Goal: Answer question/provide support

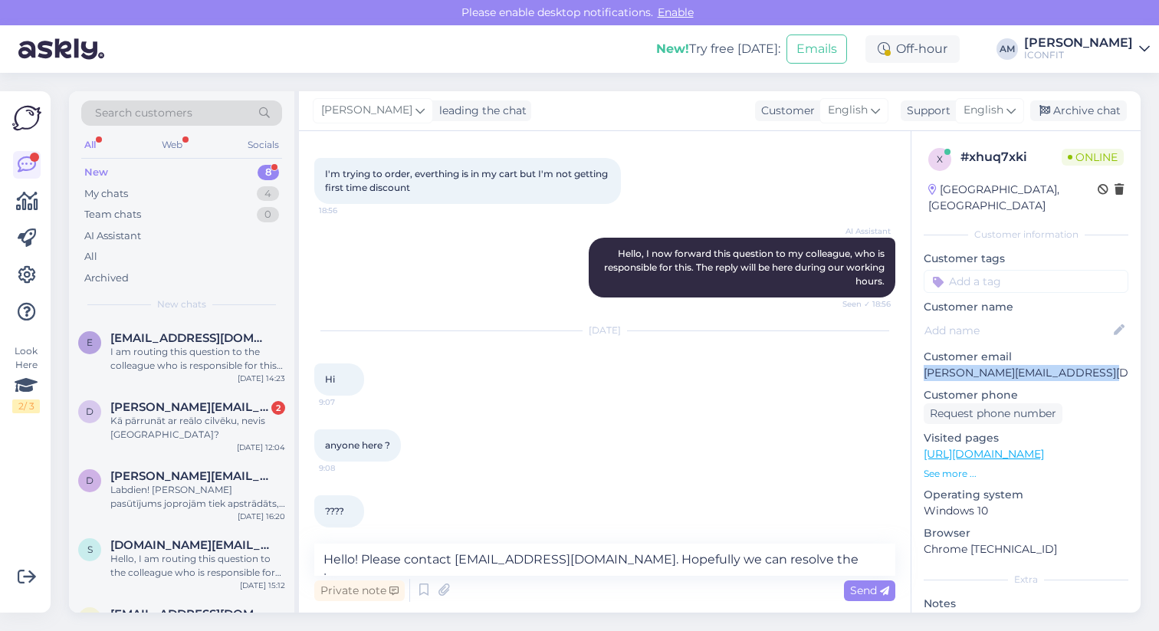
scroll to position [84, 0]
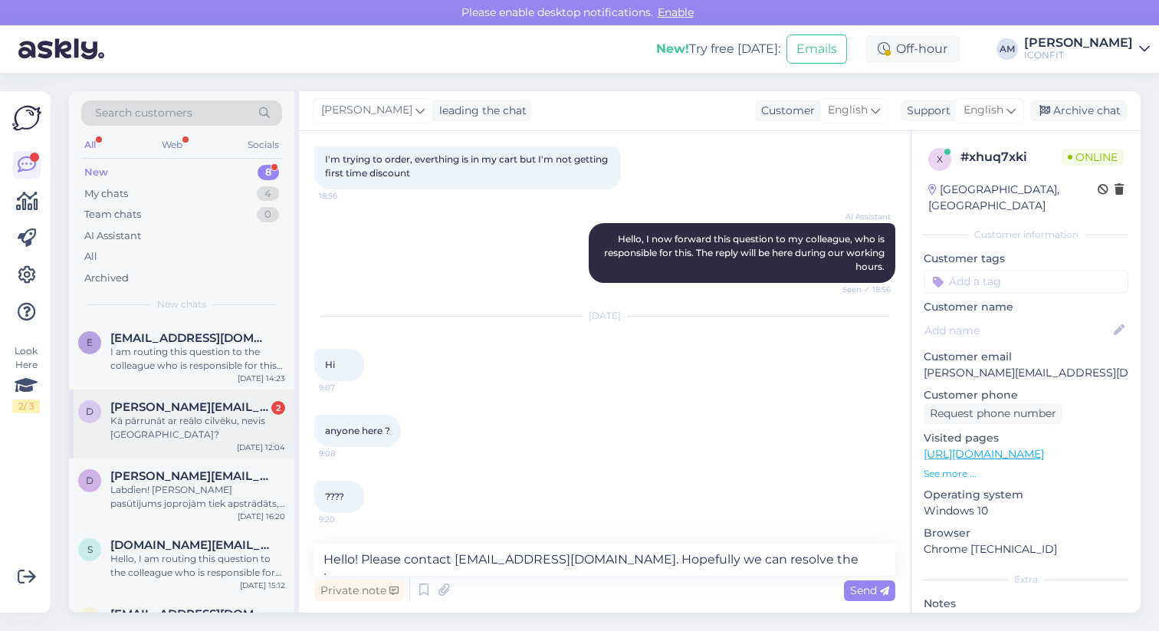
click at [175, 416] on div "Kā pārrunāt ar reālo cilvēku, nevis [GEOGRAPHIC_DATA]?" at bounding box center [197, 428] width 175 height 28
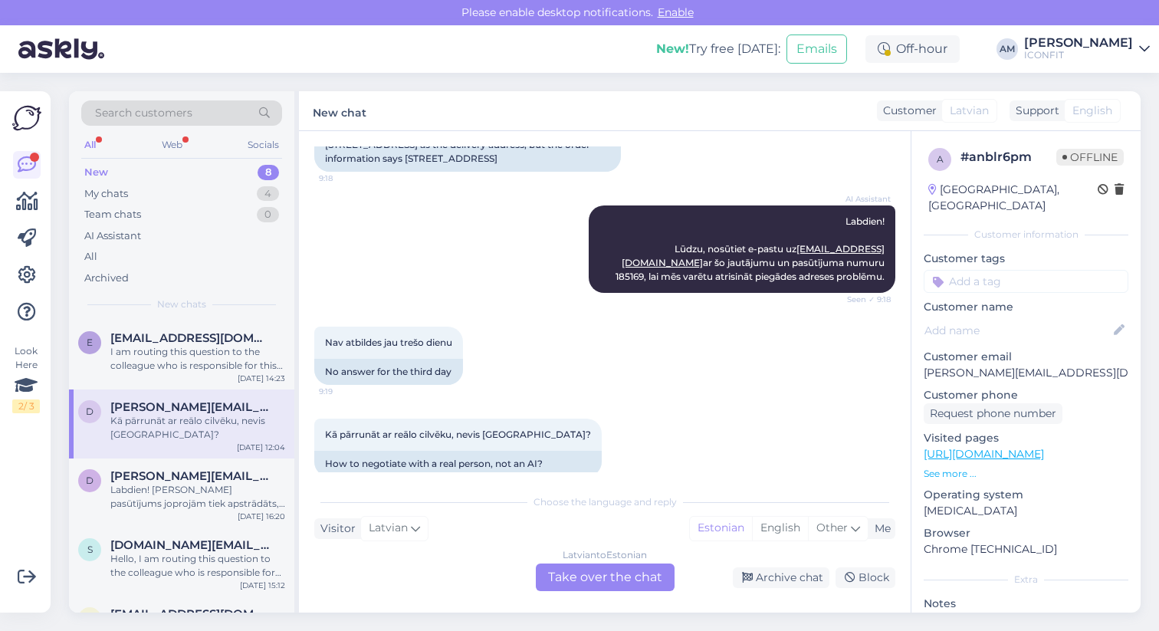
scroll to position [274, 0]
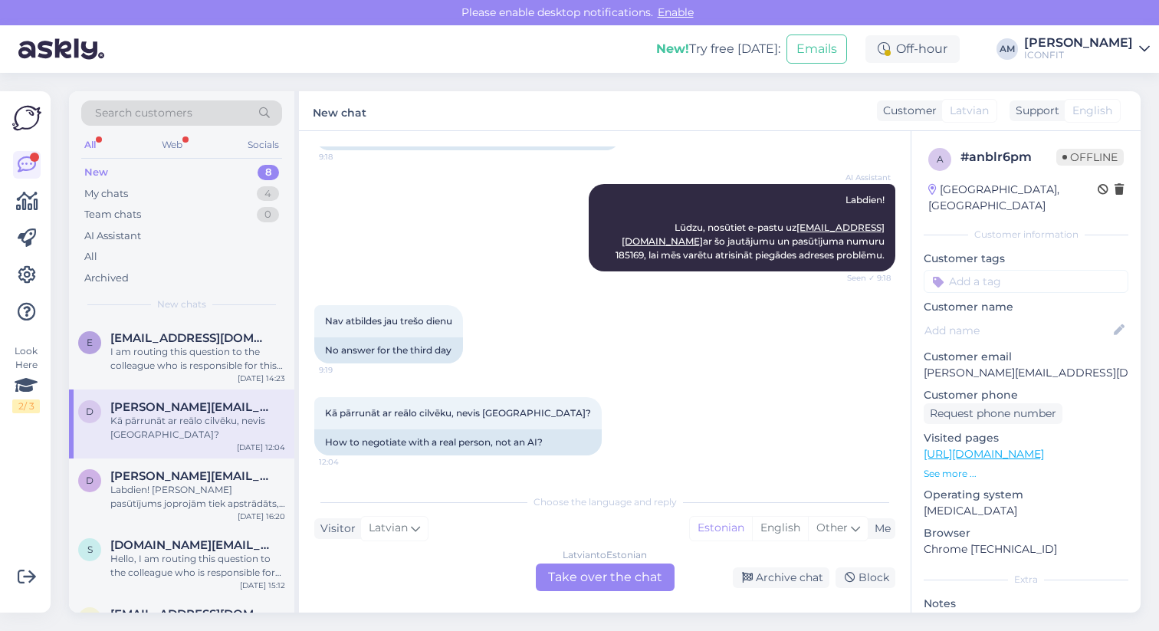
click at [588, 574] on div "[DEMOGRAPHIC_DATA] to Estonian Take over the chat" at bounding box center [605, 577] width 139 height 28
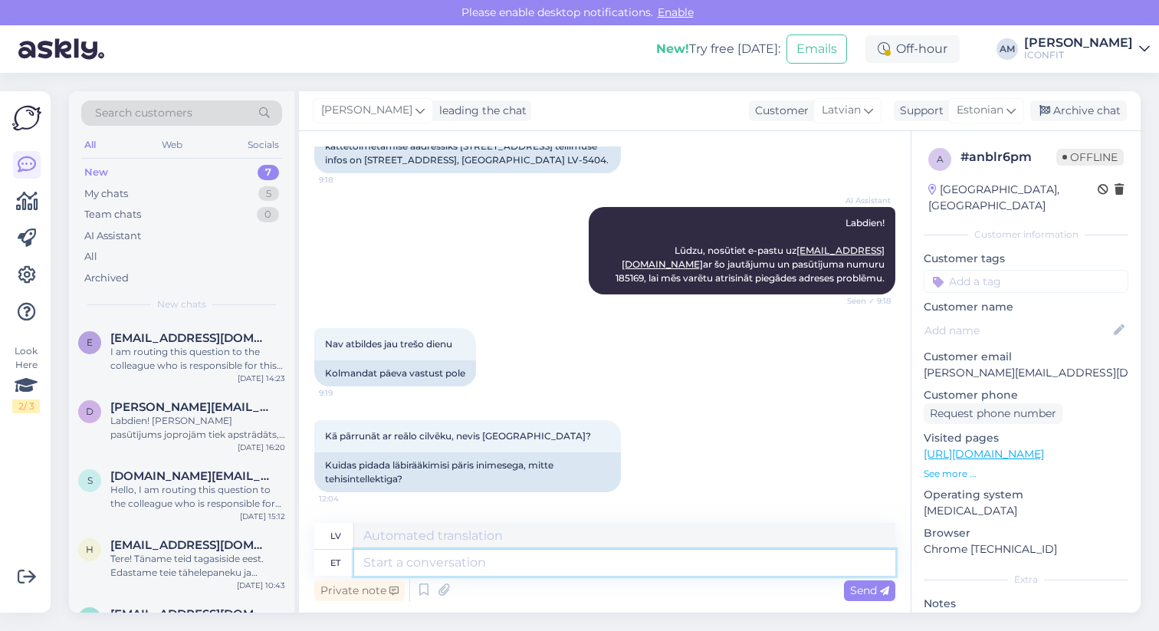
click at [468, 563] on textarea at bounding box center [624, 562] width 541 height 26
type textarea "Hello!"
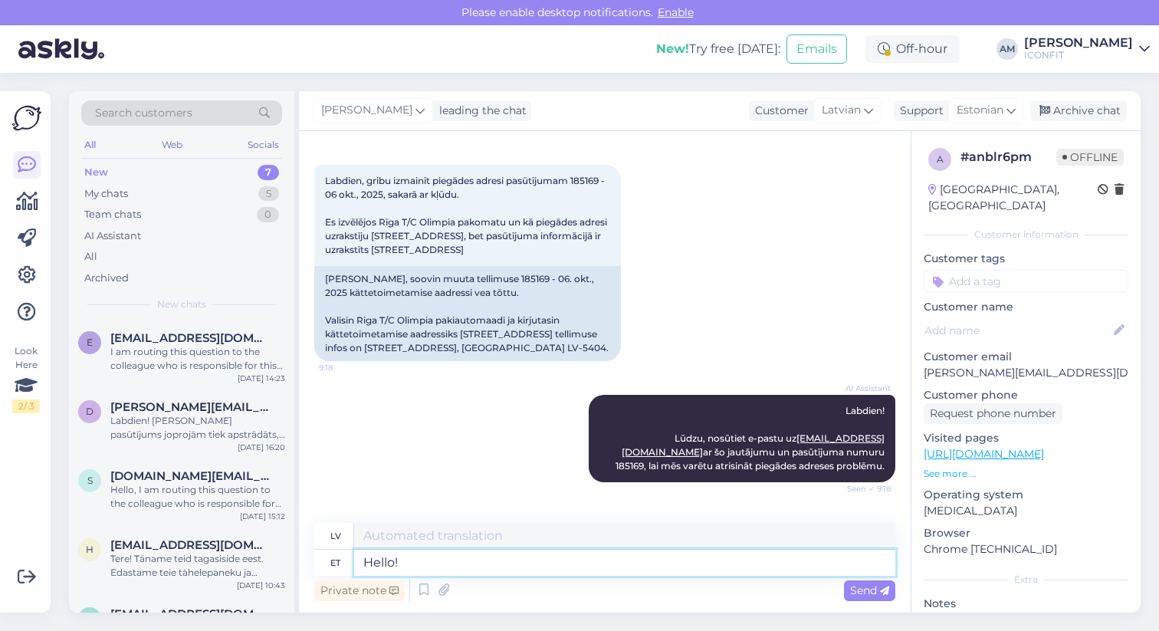
scroll to position [0, 0]
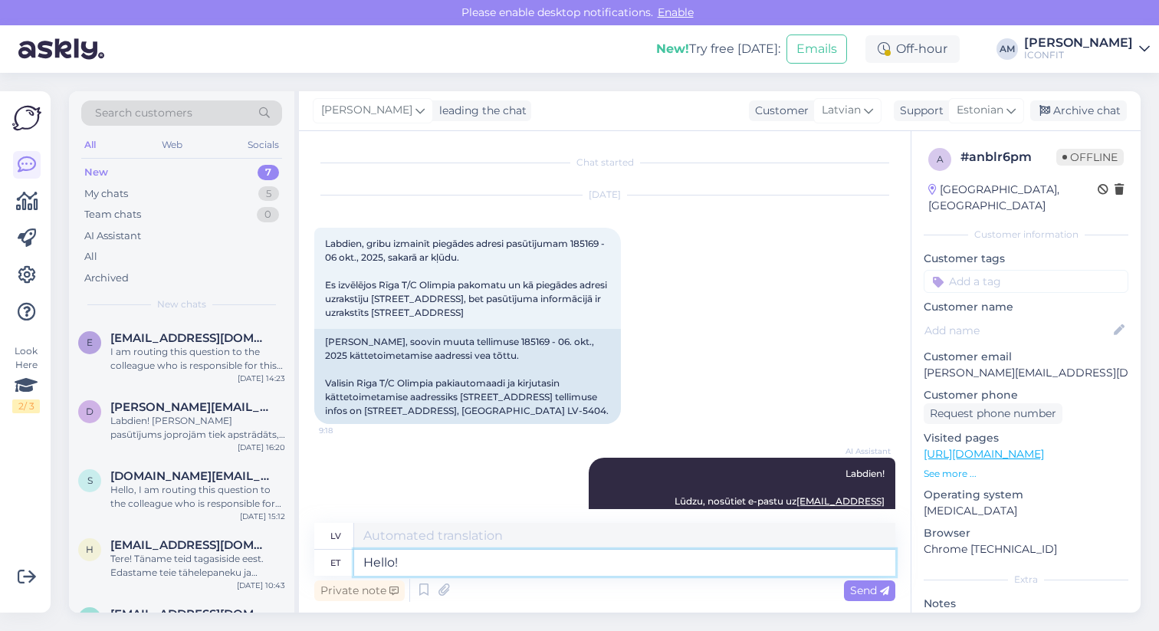
type textarea "Sveiki!"
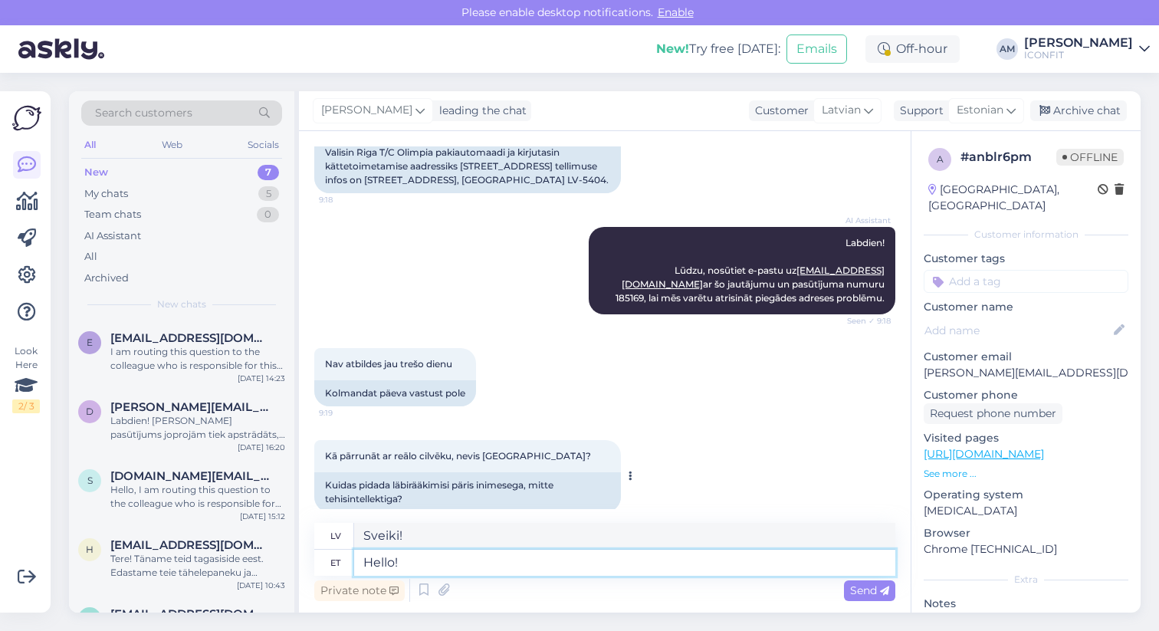
scroll to position [264, 0]
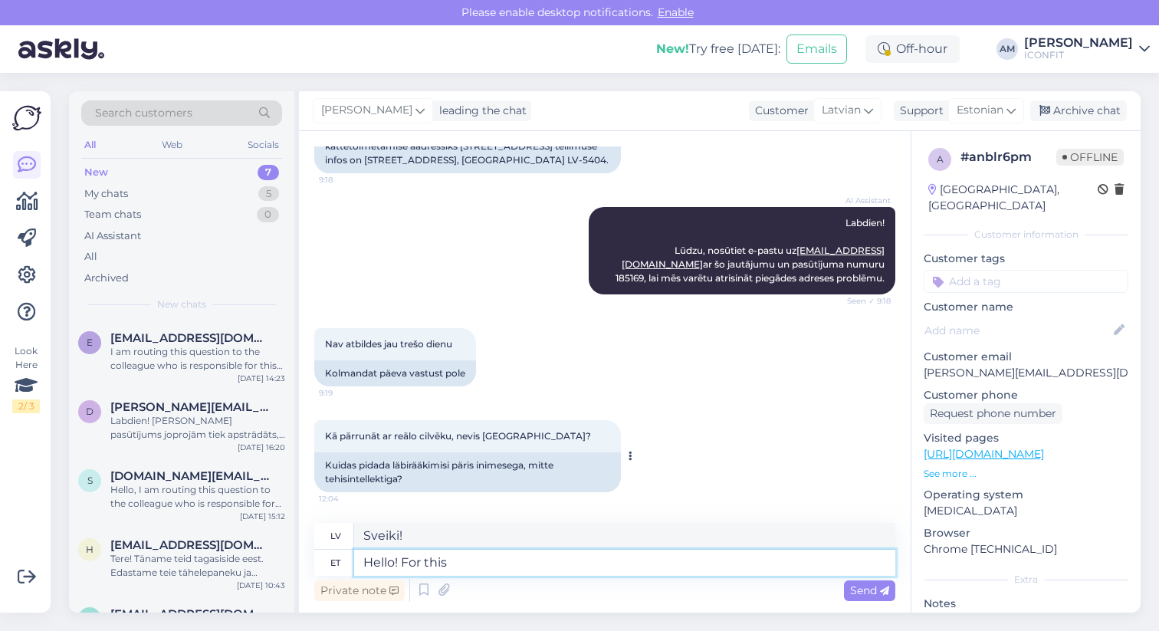
type textarea "Hello! For this"
type textarea "Sveiki! Par šo"
type textarea "Hello! For this issue"
type textarea "Sveiki! Šajā numurā"
type textarea "Hello! For this issue pleaae c"
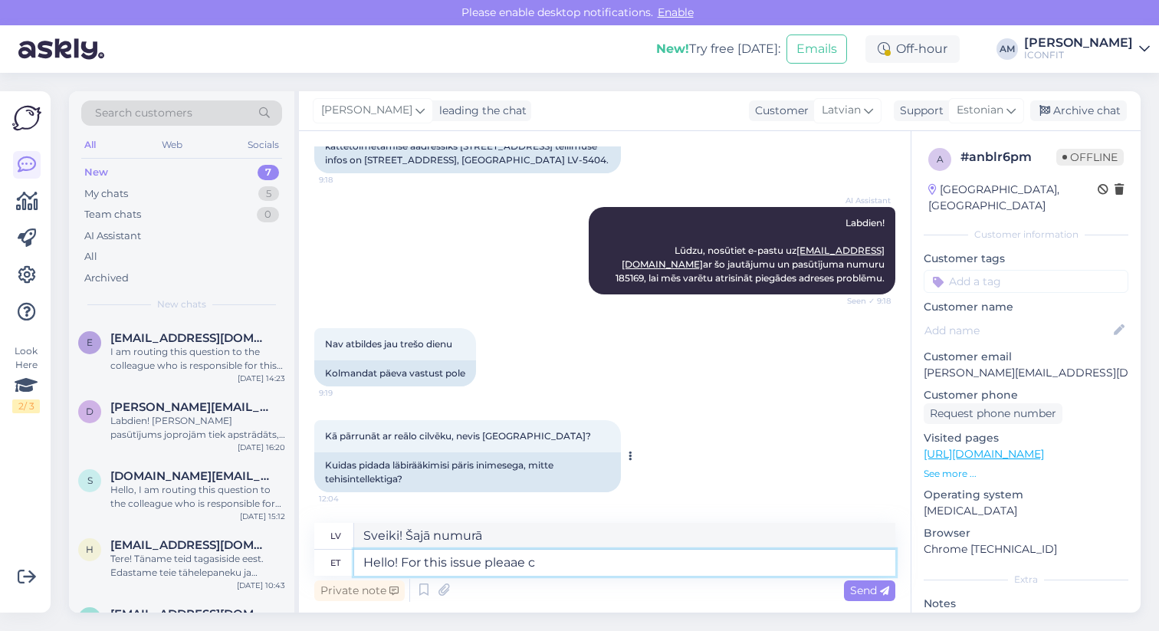
type textarea "Sveiki! Šajā jautājumā, lūdzu"
type textarea "Hello! For this issue please contact i"
type textarea "Sveiki! Šīs problēmas gadījumā, lūdzu, sazinieties ar"
type textarea "Hello! For this issue please contact [EMAIL_ADDRESS][DOMAIN_NAME]."
type textarea "Sveiki! Lai risinātu šo problēmu, lūdzu, sazinieties ar mums, rakstot [EMAIL_AD…"
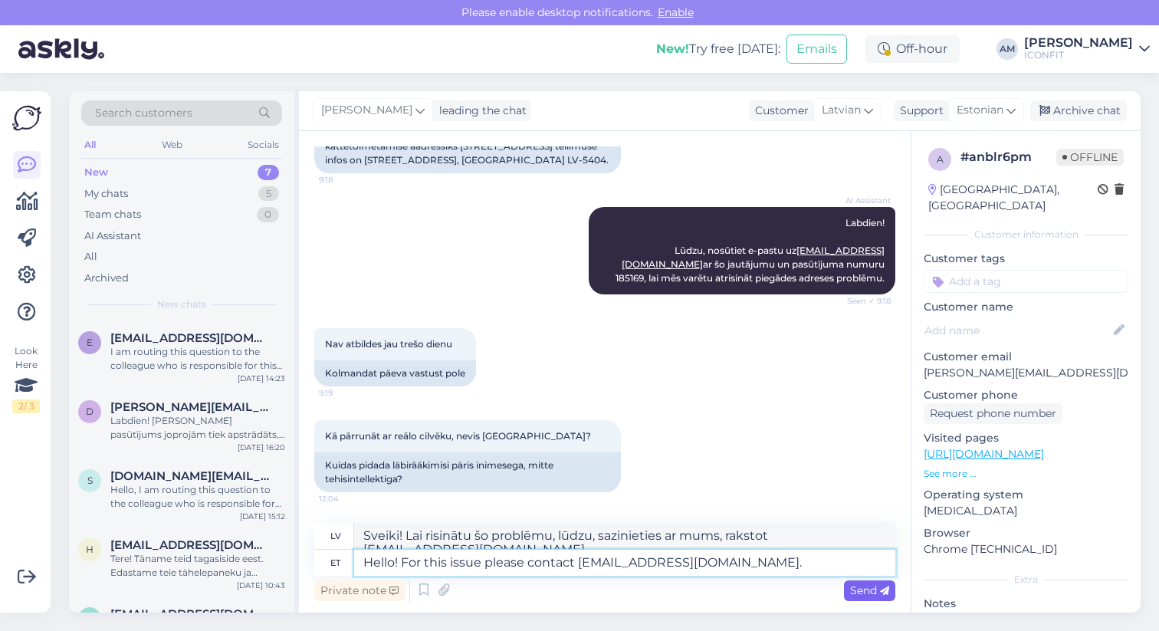
type textarea "Hello! For this issue please contact [EMAIL_ADDRESS][DOMAIN_NAME]."
click at [857, 583] on span "Send" at bounding box center [869, 590] width 39 height 14
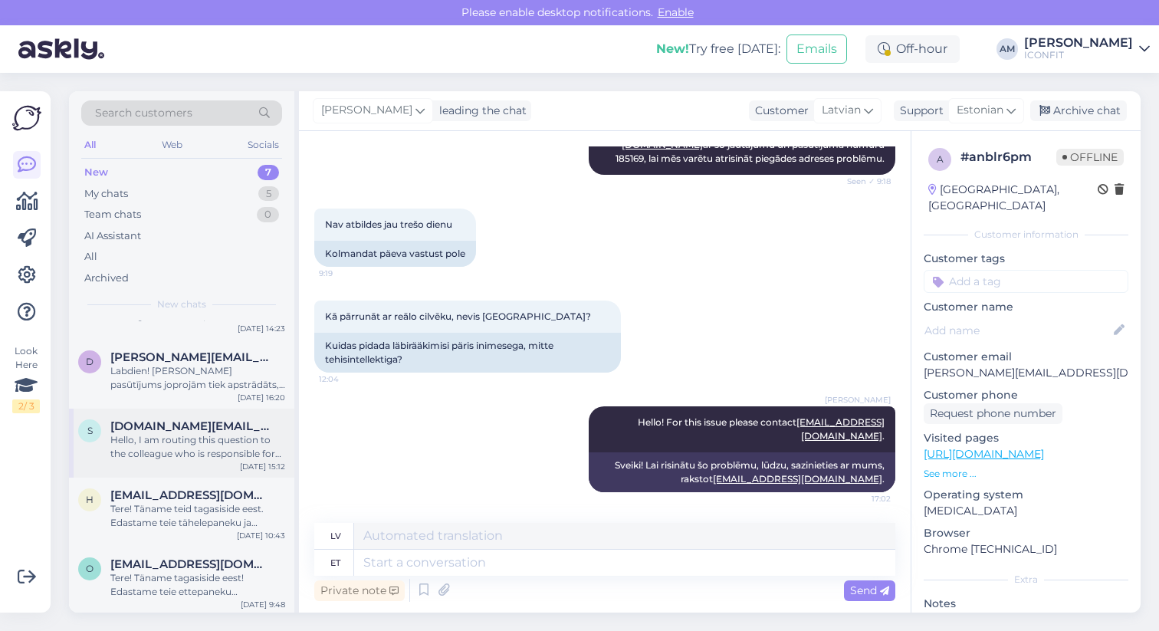
scroll to position [0, 0]
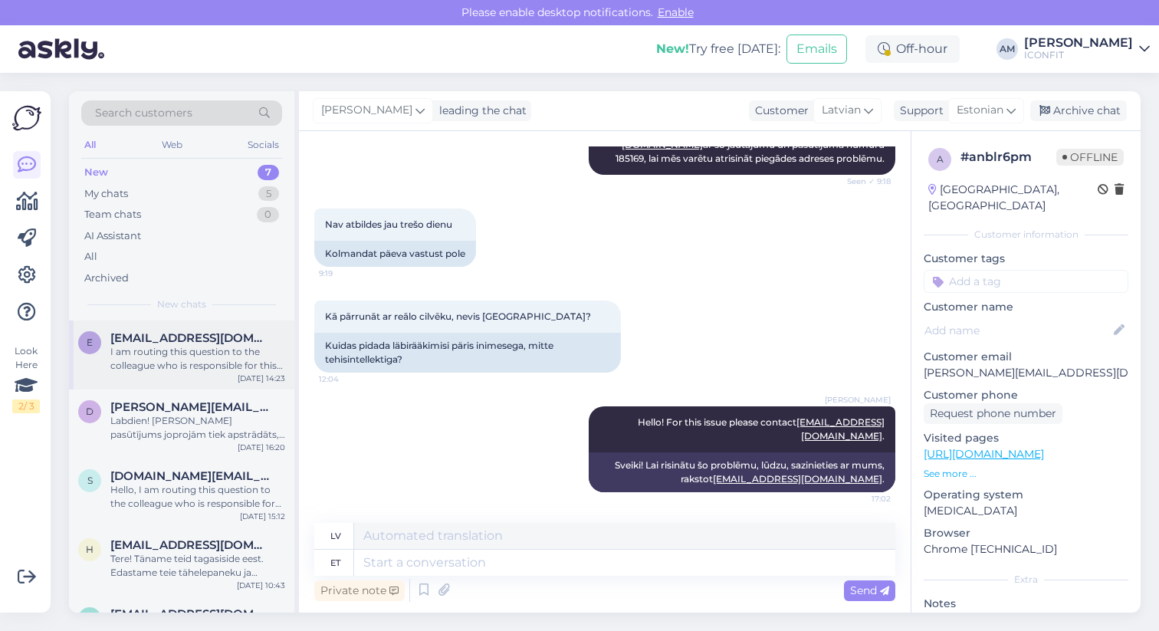
click at [159, 344] on span "[EMAIL_ADDRESS][DOMAIN_NAME]" at bounding box center [189, 338] width 159 height 14
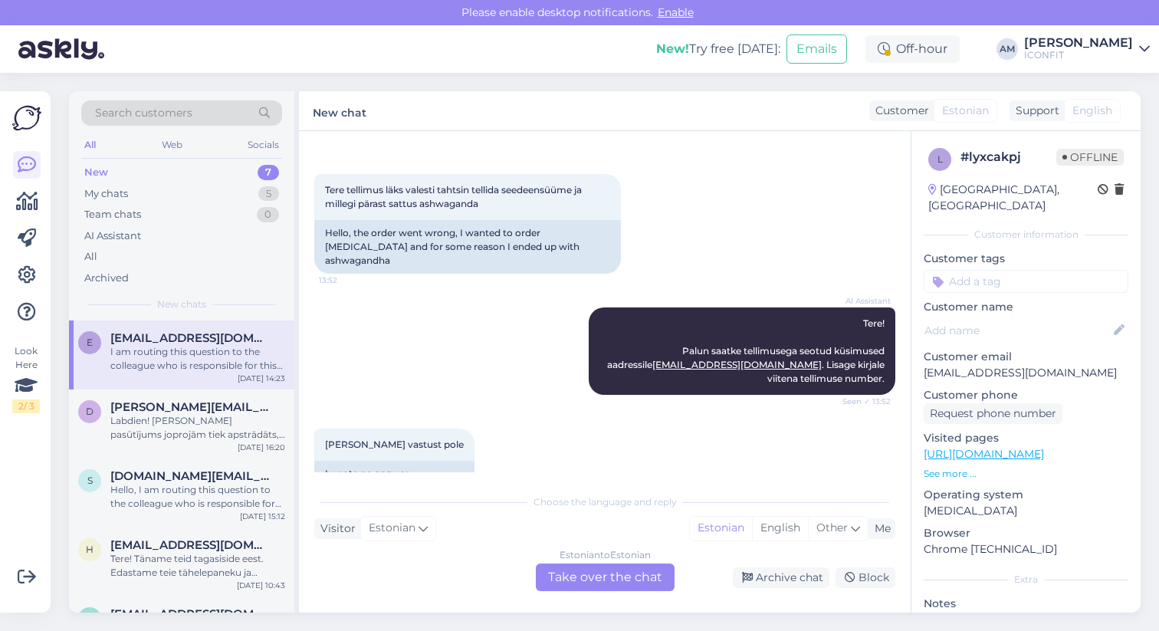
scroll to position [205, 0]
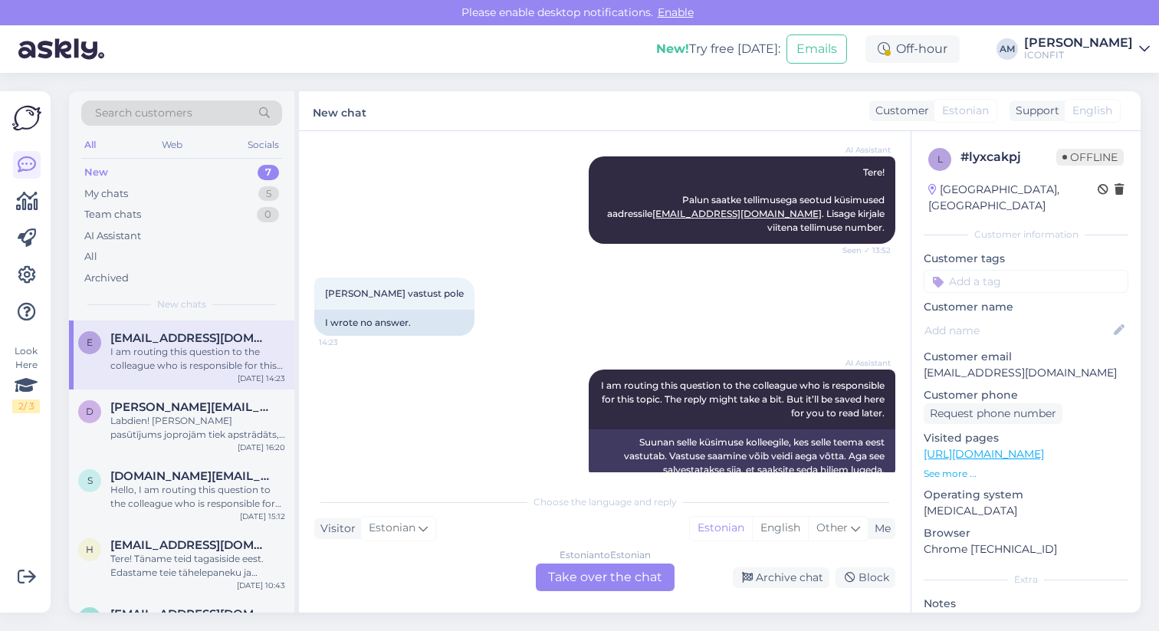
click at [572, 579] on div "Estonian to Estonian Take over the chat" at bounding box center [605, 577] width 139 height 28
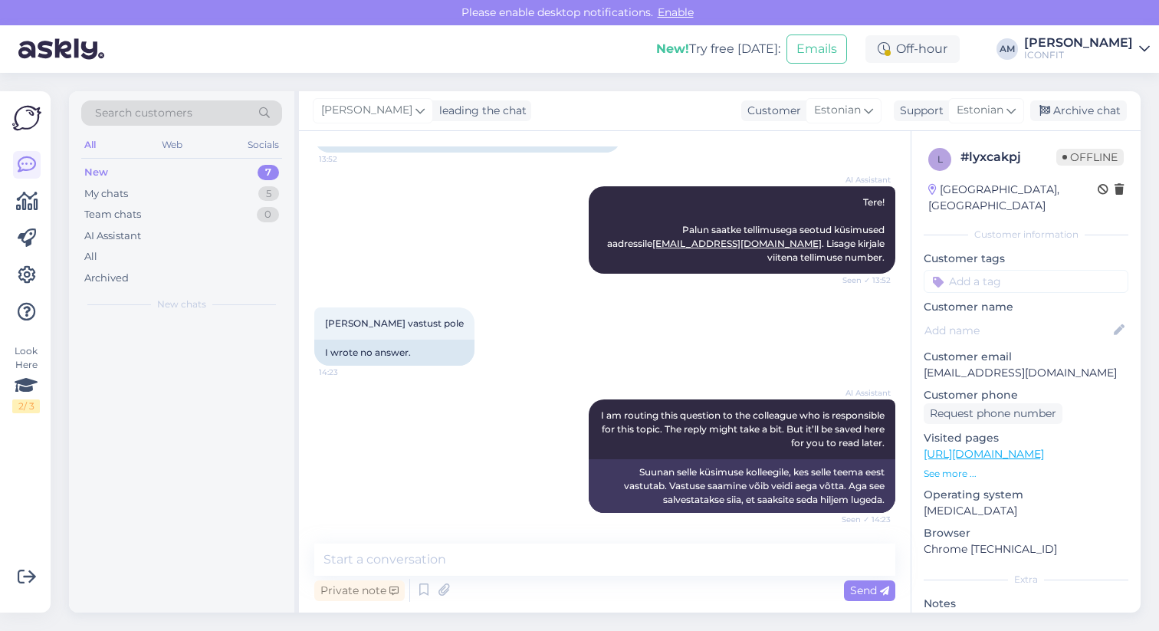
scroll to position [147, 0]
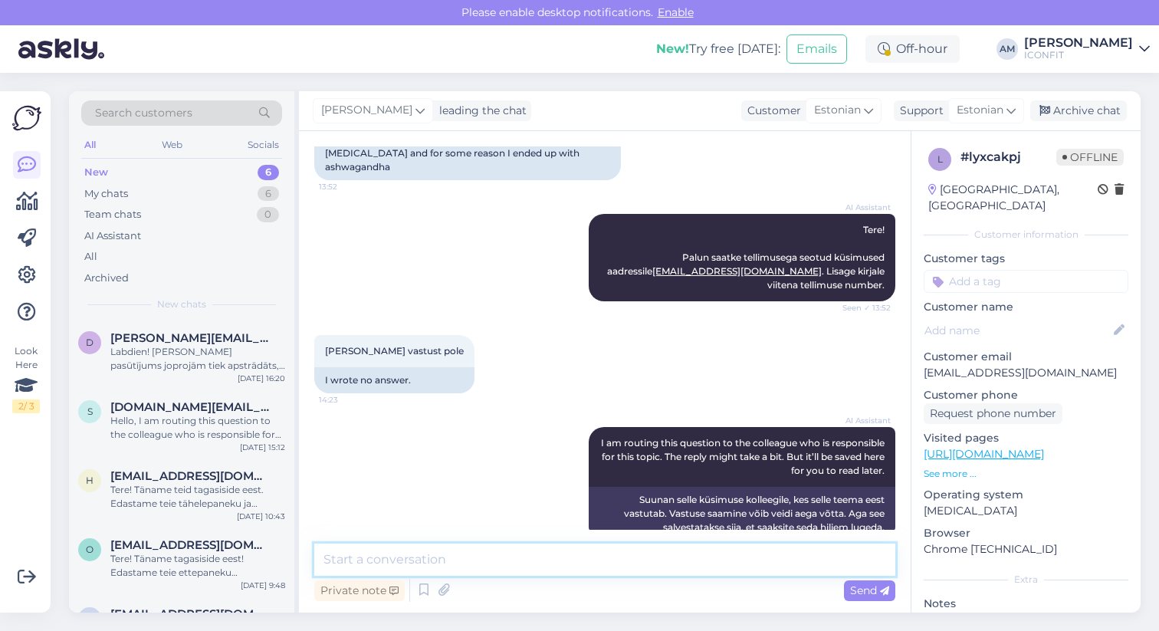
click at [433, 562] on textarea at bounding box center [604, 559] width 581 height 32
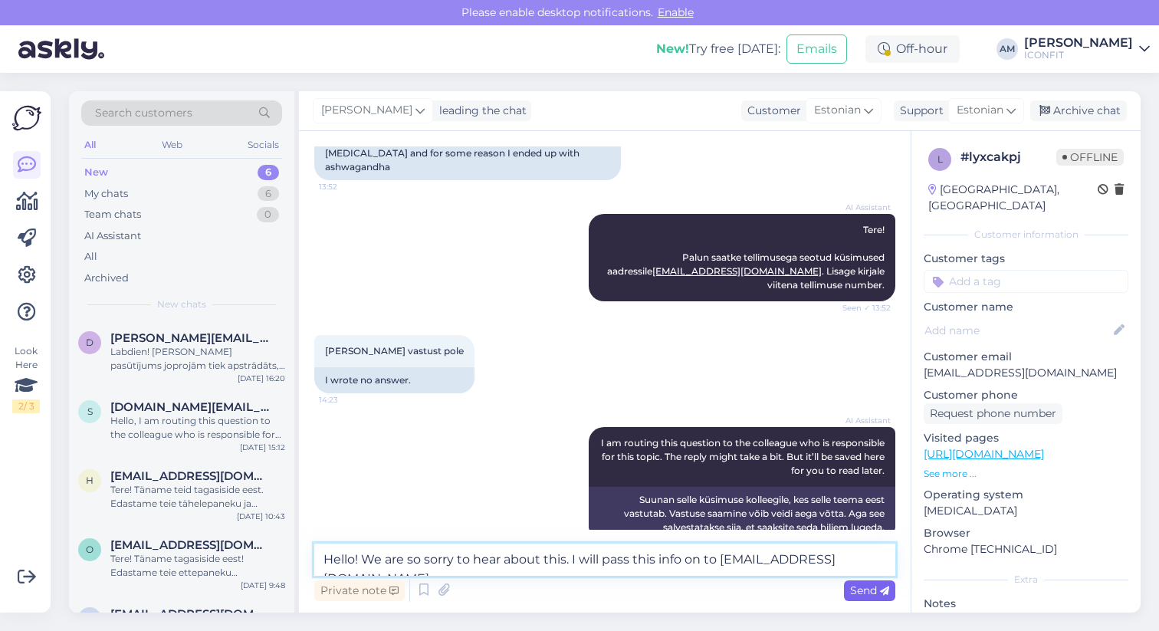
type textarea "Hello! We are so sorry to hear about this. I will pass this info on to [EMAIL_A…"
click at [858, 589] on span "Send" at bounding box center [869, 590] width 39 height 14
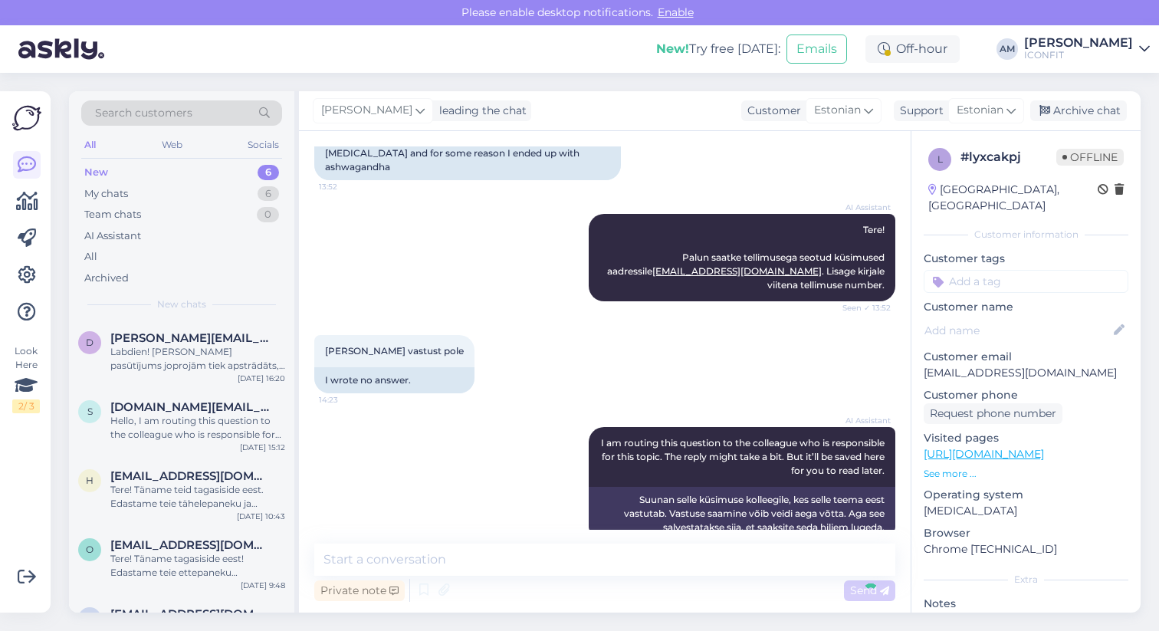
scroll to position [227, 0]
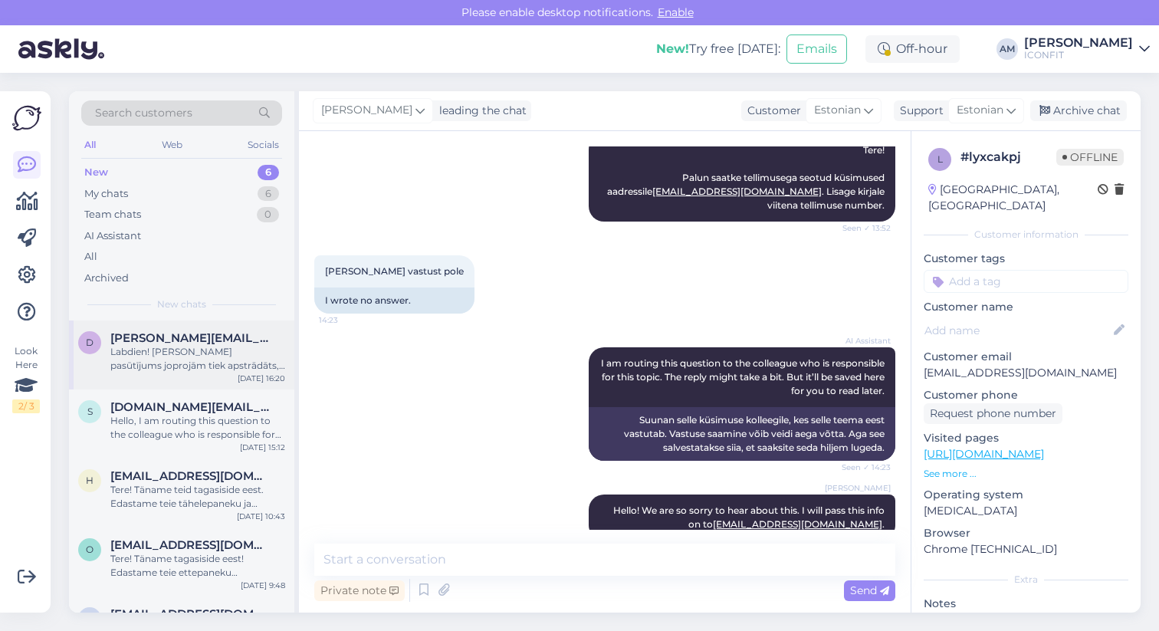
click at [152, 356] on div "Labdien! [PERSON_NAME] pasūtījums joprojām tiek apstrādāts, vienkāršākais veids…" at bounding box center [197, 359] width 175 height 28
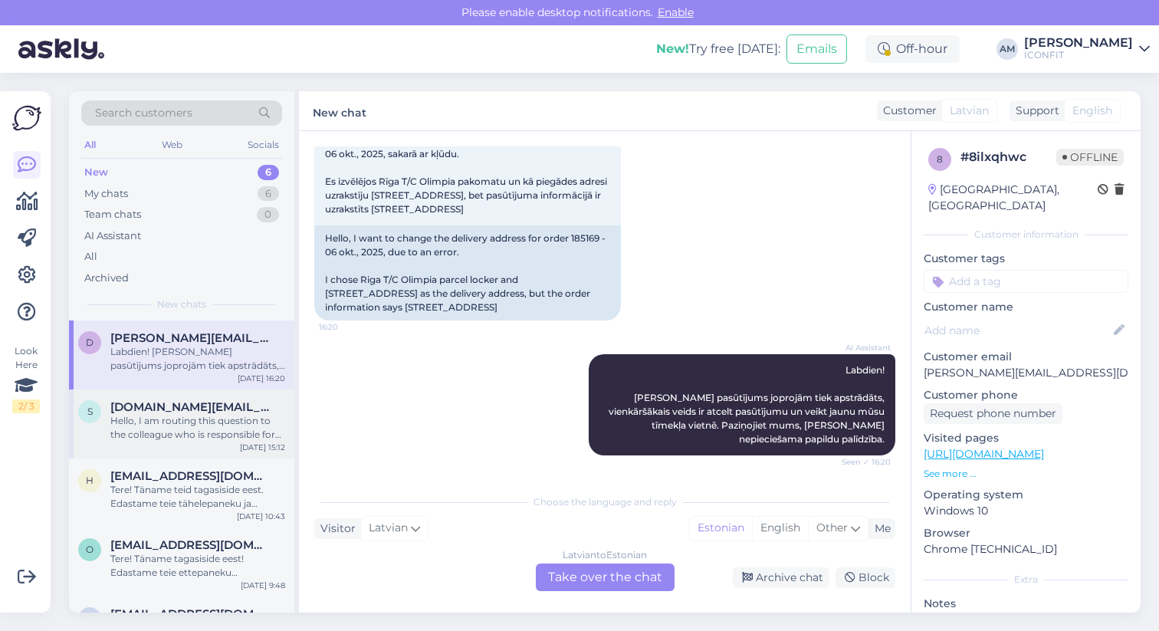
scroll to position [108, 0]
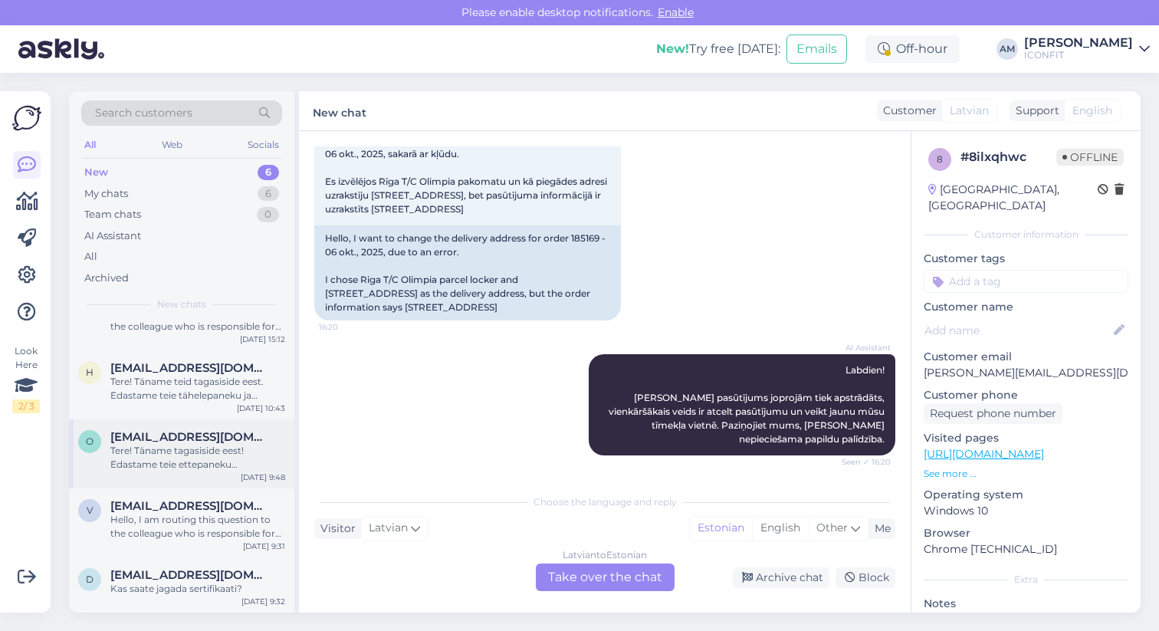
click at [170, 439] on span "[EMAIL_ADDRESS][DOMAIN_NAME]" at bounding box center [189, 437] width 159 height 14
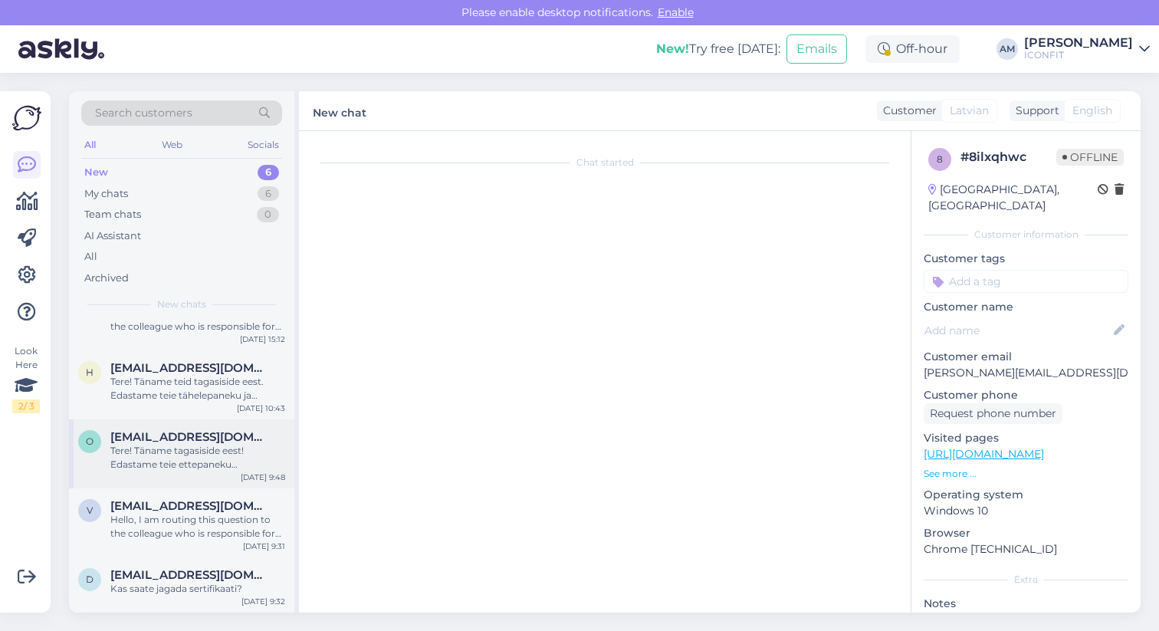
scroll to position [0, 0]
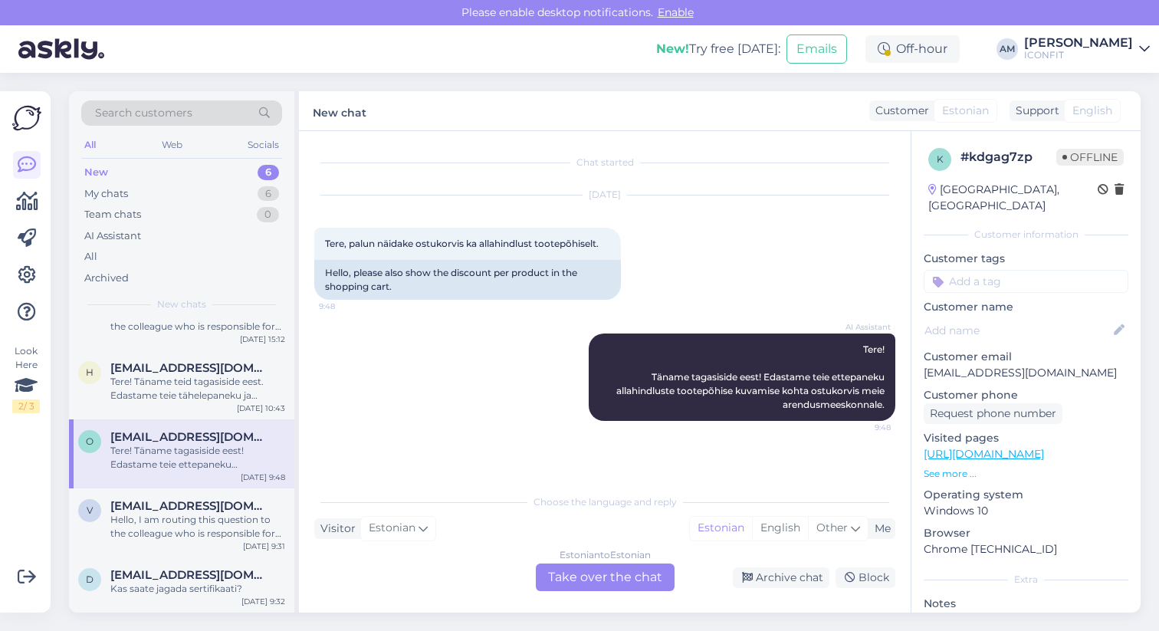
click at [585, 585] on div "Estonian to Estonian Take over the chat" at bounding box center [605, 577] width 139 height 28
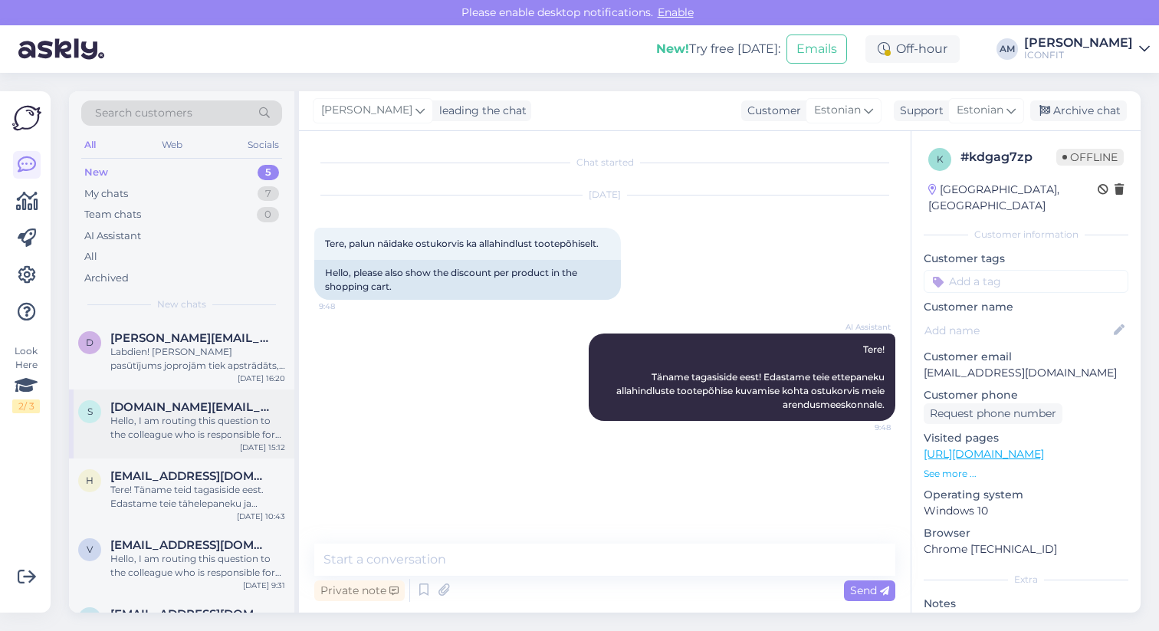
click at [157, 415] on div "Hello, I am routing this question to the colleague who is responsible for this …" at bounding box center [197, 428] width 175 height 28
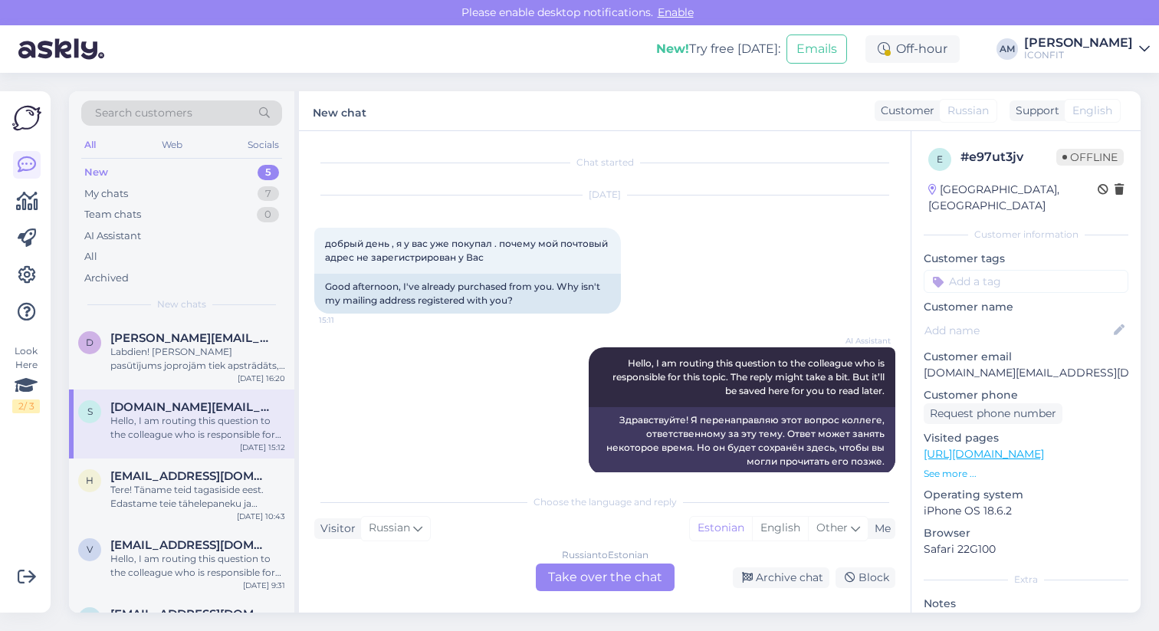
scroll to position [19, 0]
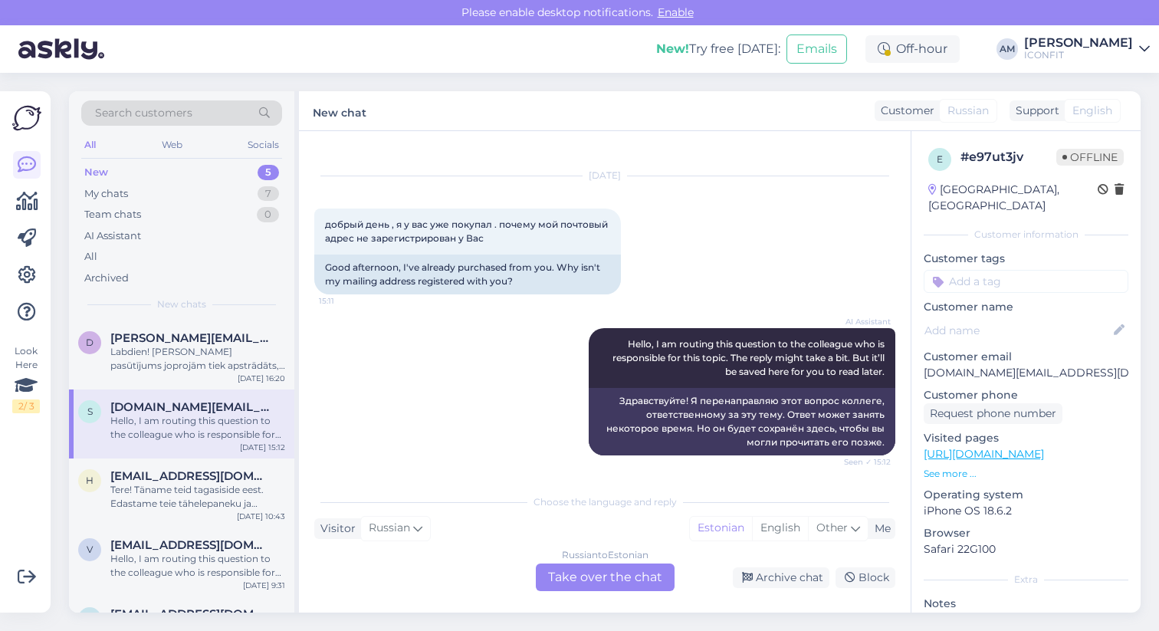
click at [579, 575] on div "Russian to Estonian Take over the chat" at bounding box center [605, 577] width 139 height 28
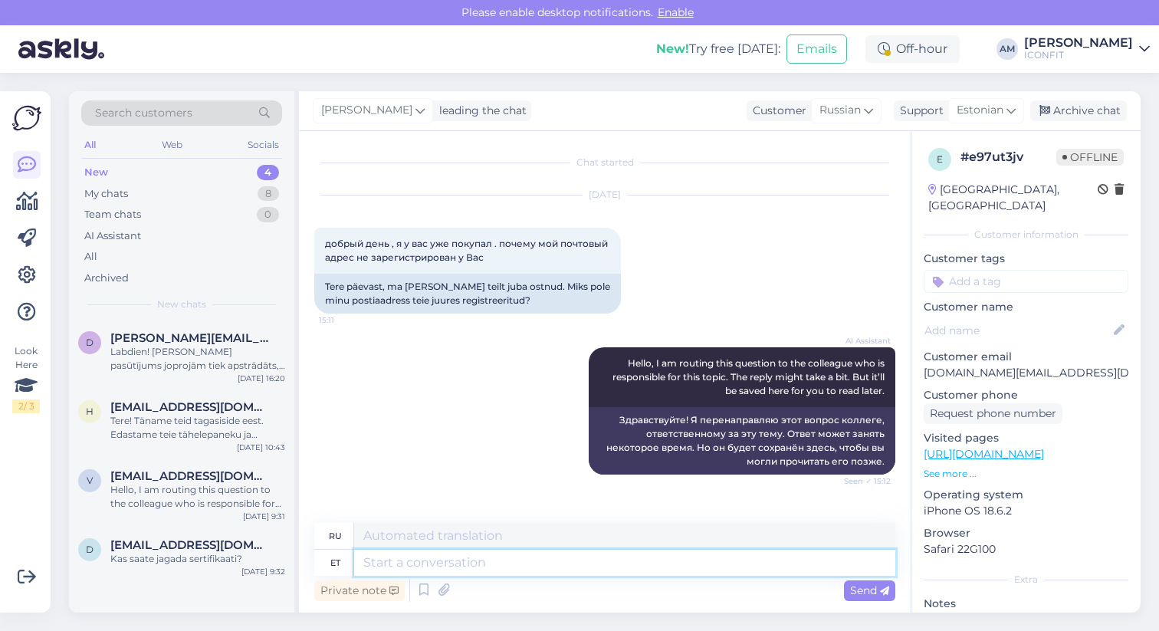
click at [436, 555] on textarea at bounding box center [624, 562] width 541 height 26
type textarea "Hello!"
type textarea "Привет!"
type textarea "Hello! Maybw"
type textarea "Привет! Мэйбв"
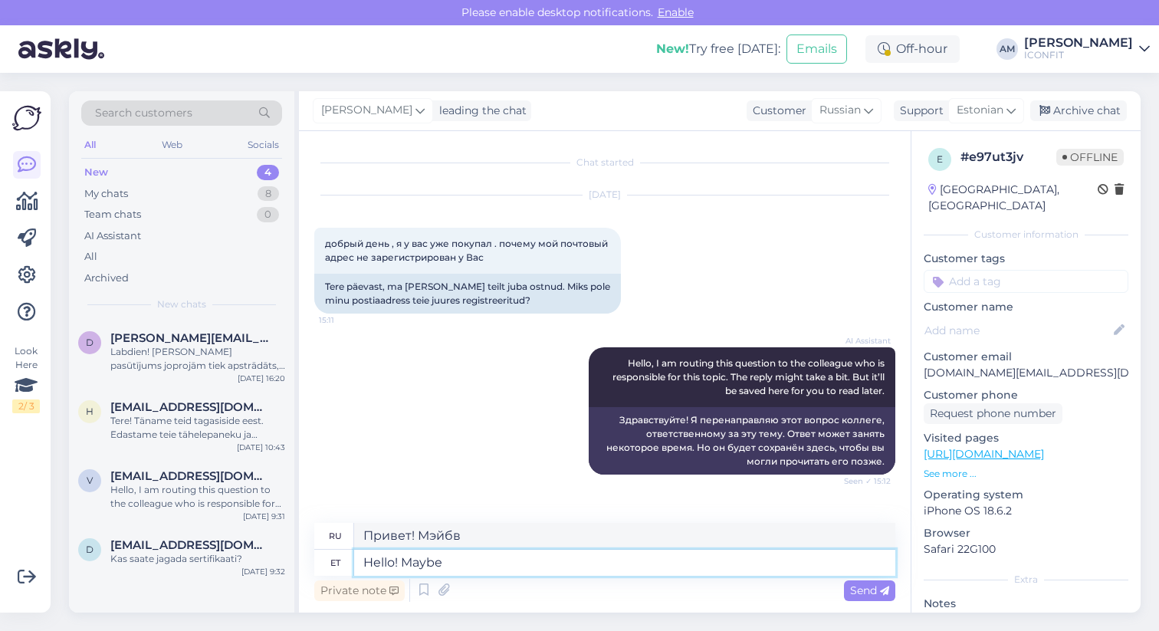
type textarea "Hello! Maybe"
type textarea "Привет! Может быть."
type textarea "Hello! Maybe you did"
type textarea "Привет! Может быть, ты"
type textarea "Hello! Maybe you did n"
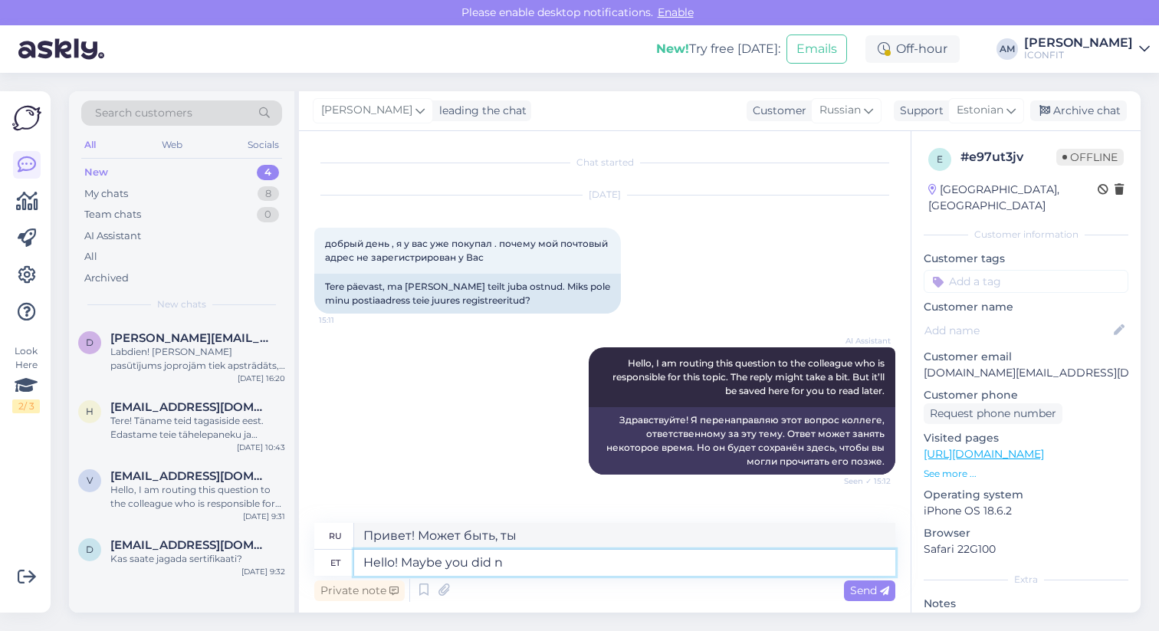
type textarea "Привет! Может быть, ты это сделал?"
type textarea "Hello! Maybe you did not s"
type textarea "Привет! Может, ты не..."
type textarea "Hello! Maybe you did not save y"
type textarea "Привет! Возможно, ты не сохранил"
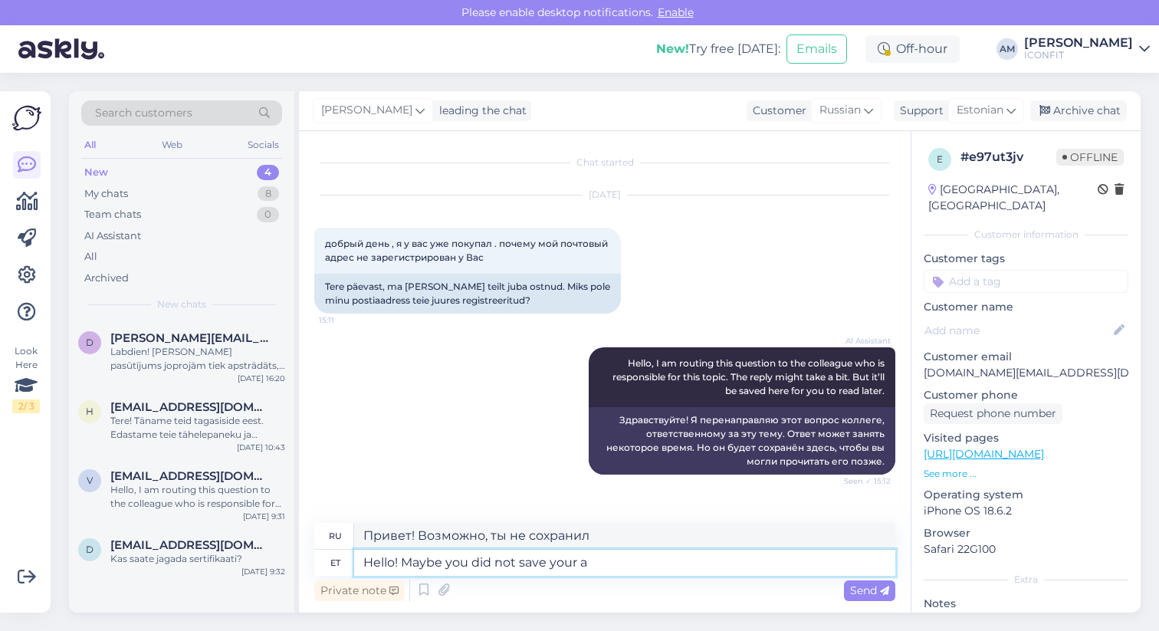
type textarea "Hello! Maybe you did not save your ad"
type textarea "Привет! Возможно, ты не сохранил свой."
type textarea "Hello! Maybe you did not save your address?"
type textarea "Здравствуйте! Может быть, вы не сохранили свой адрес?"
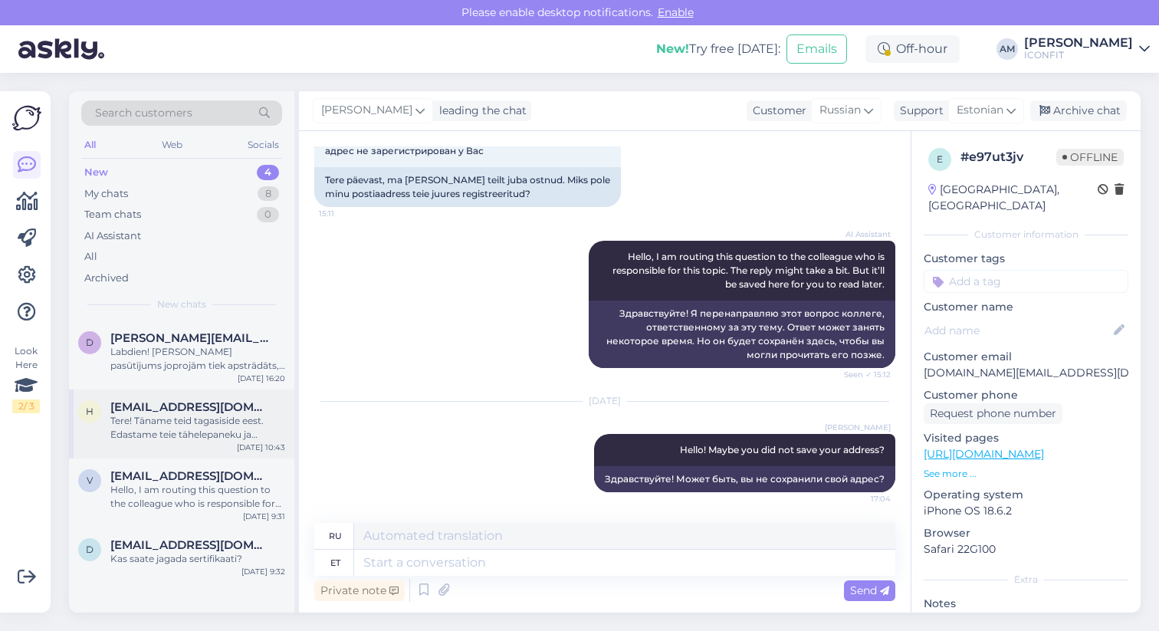
click at [177, 423] on div "Tere! Täname teid tagasiside eest. Edastame teie tähelepaneku ja ettepaneku mei…" at bounding box center [197, 428] width 175 height 28
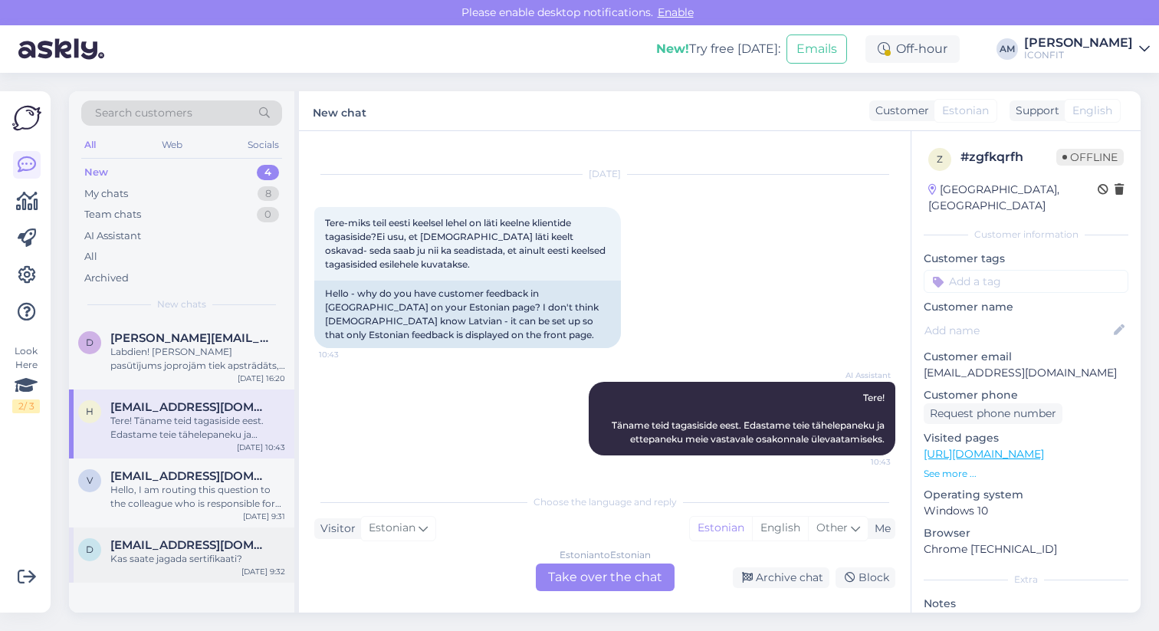
click at [179, 567] on div "D [EMAIL_ADDRESS][DOMAIN_NAME] Kas saate jagada sertifikaati? [DATE] 9:32" at bounding box center [181, 554] width 225 height 55
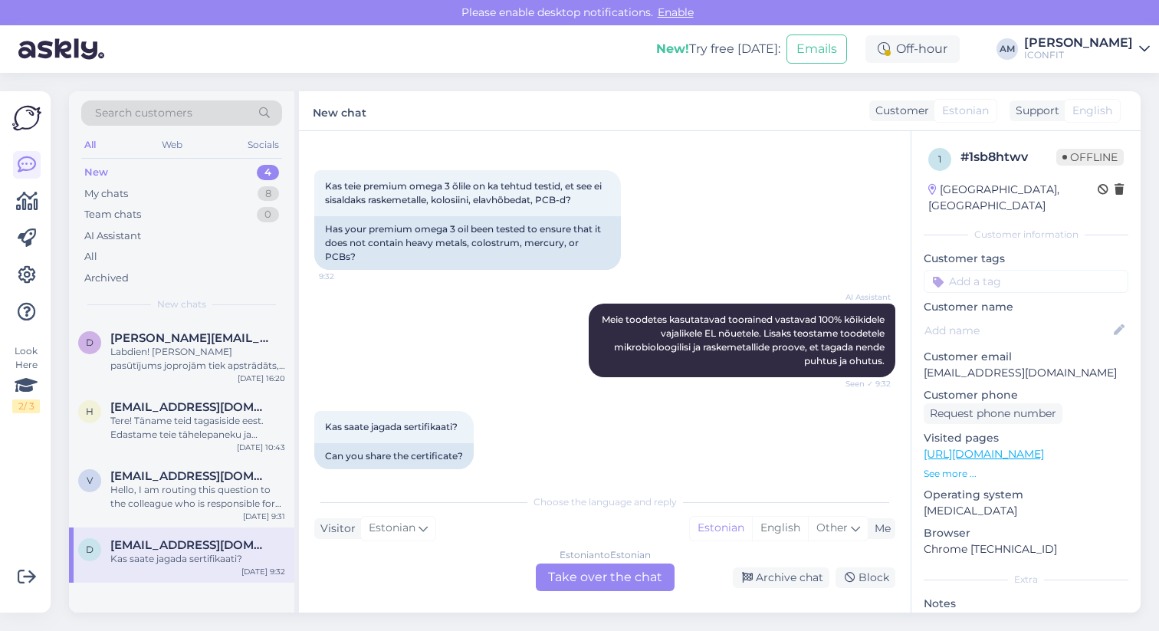
click at [561, 576] on div "Estonian to Estonian Take over the chat" at bounding box center [605, 577] width 139 height 28
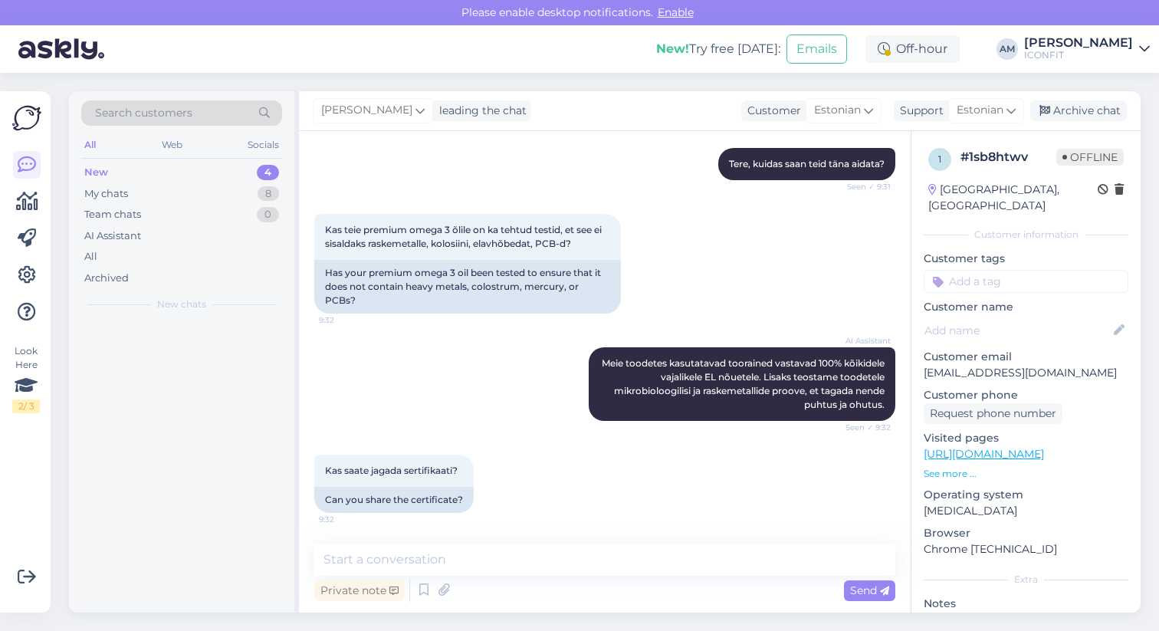
scroll to position [158, 0]
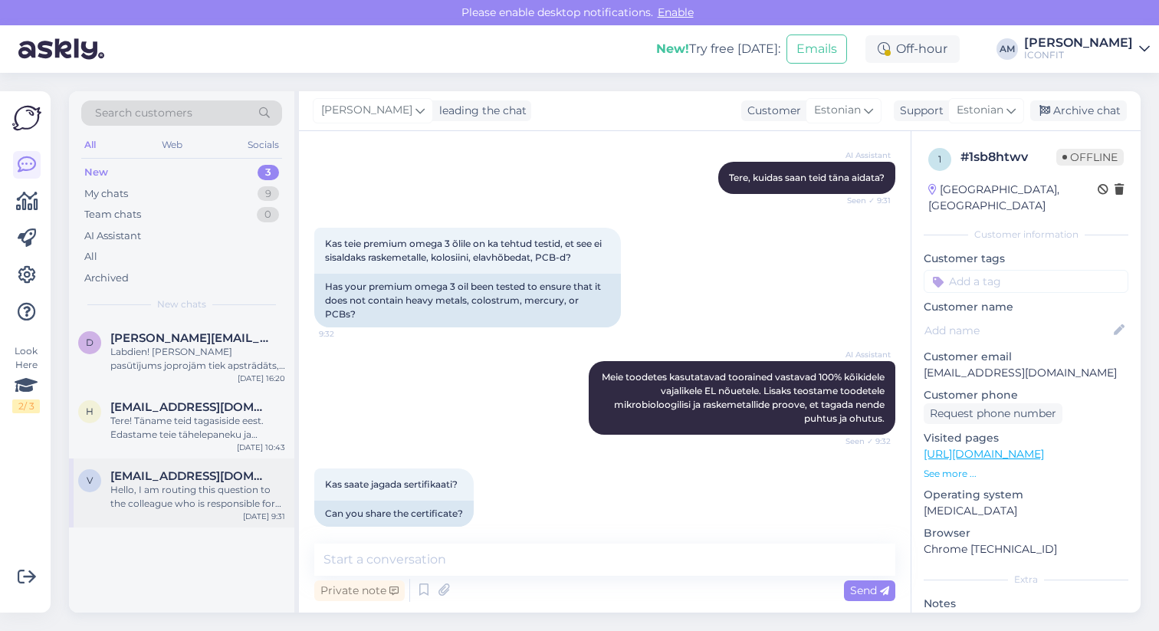
click at [179, 510] on div "Hello, I am routing this question to the colleague who is responsible for this …" at bounding box center [197, 497] width 175 height 28
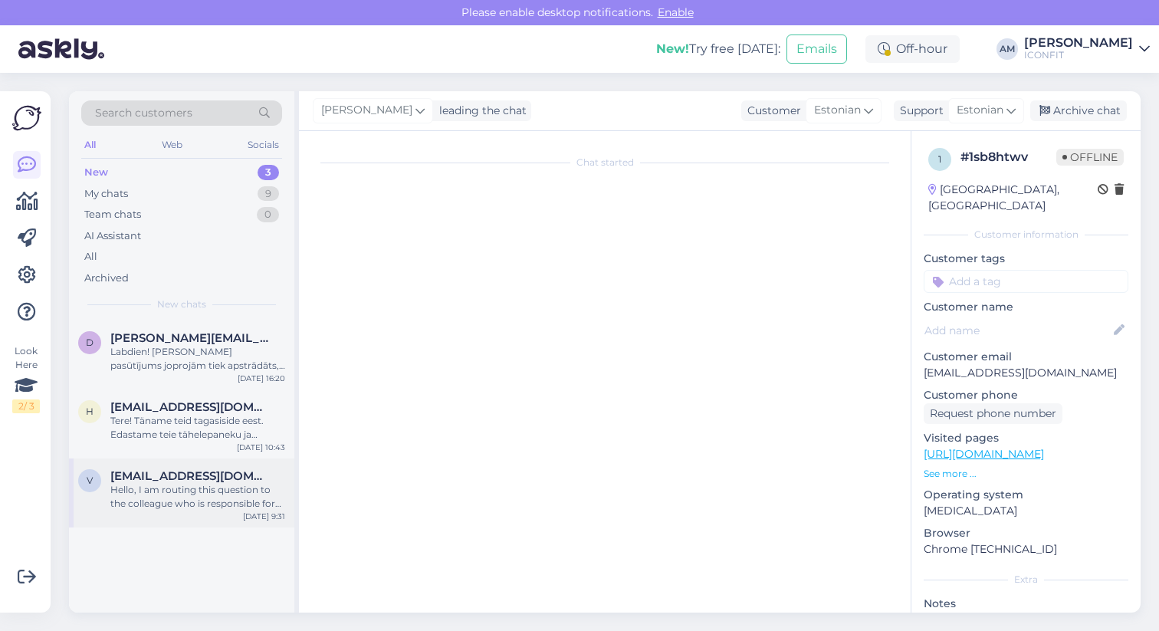
scroll to position [0, 0]
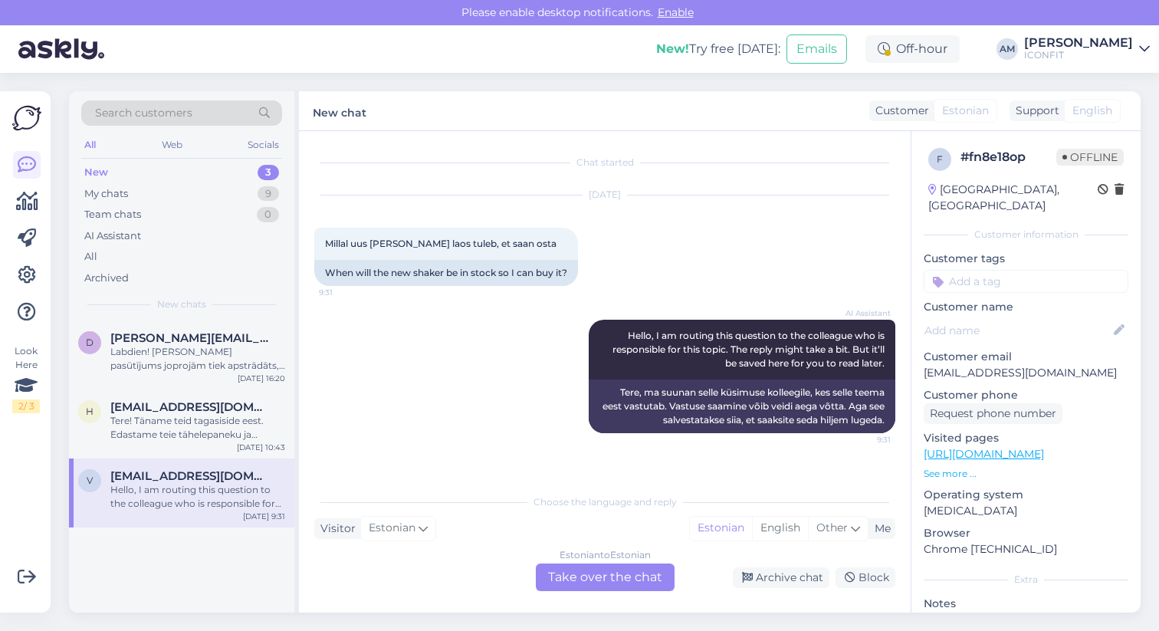
click at [600, 575] on div "Estonian to Estonian Take over the chat" at bounding box center [605, 577] width 139 height 28
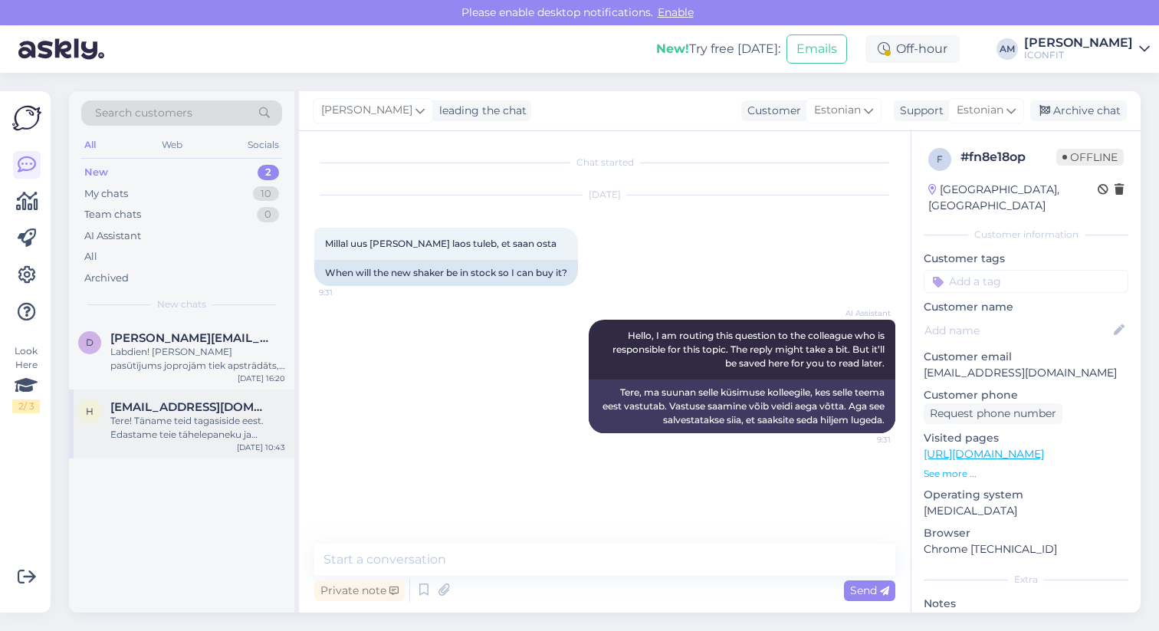
click at [247, 438] on div "Tere! Täname teid tagasiside eest. Edastame teie tähelepaneku ja ettepaneku mei…" at bounding box center [197, 428] width 175 height 28
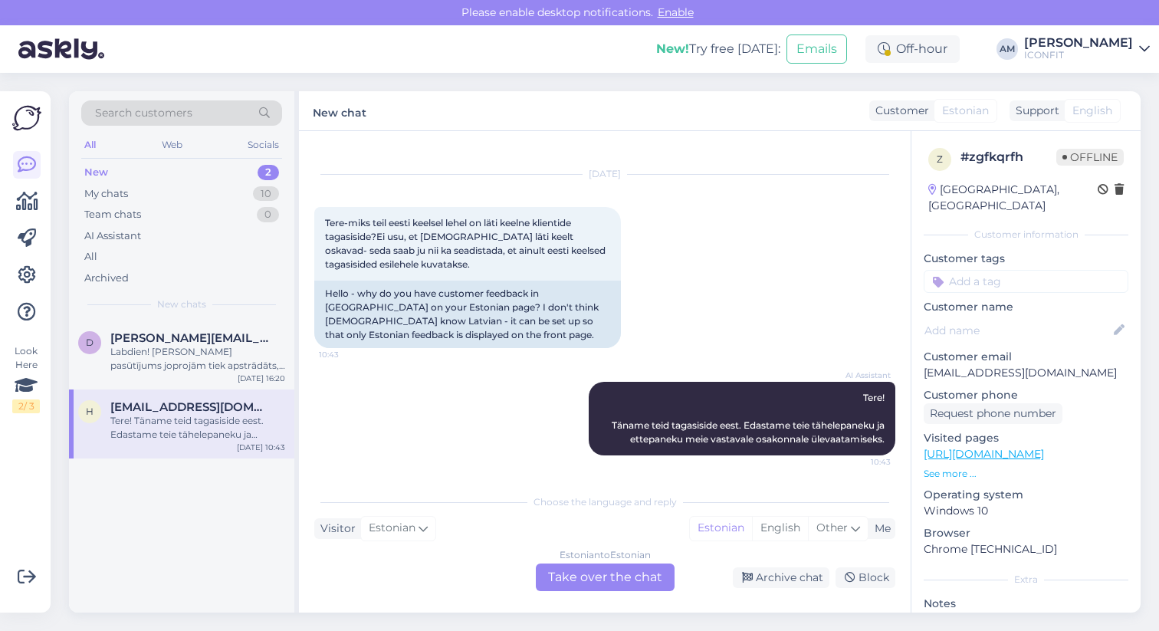
click at [605, 584] on div "Estonian to Estonian Take over the chat" at bounding box center [605, 577] width 139 height 28
